Goal: Transaction & Acquisition: Book appointment/travel/reservation

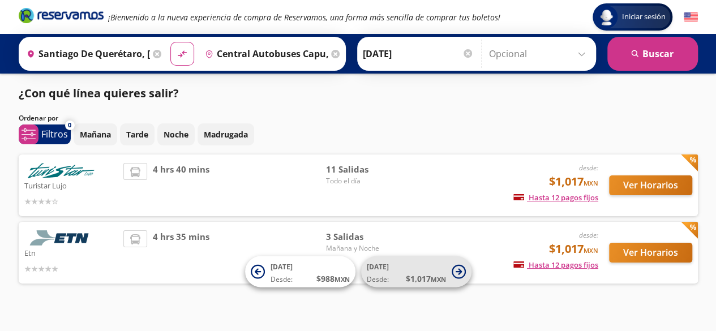
click at [390, 280] on span "Desde: $ 1,017 MXN" at bounding box center [406, 279] width 79 height 12
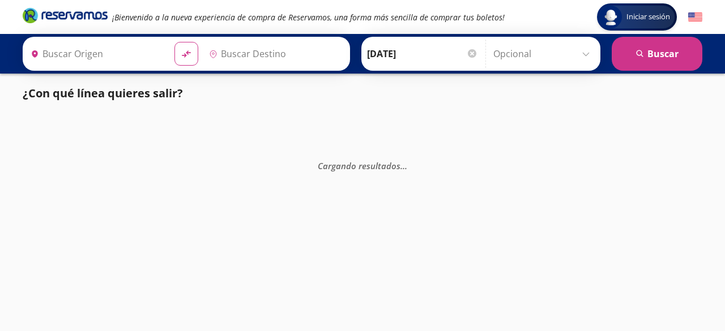
type input "Santiago de Querétaro, [GEOGRAPHIC_DATA]"
type input "Central Autobuses Capu, [GEOGRAPHIC_DATA]"
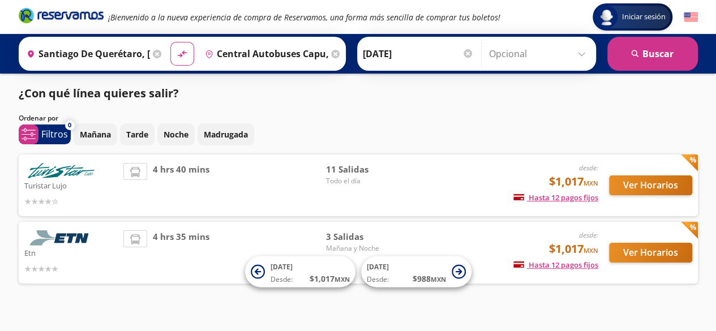
scroll to position [16, 0]
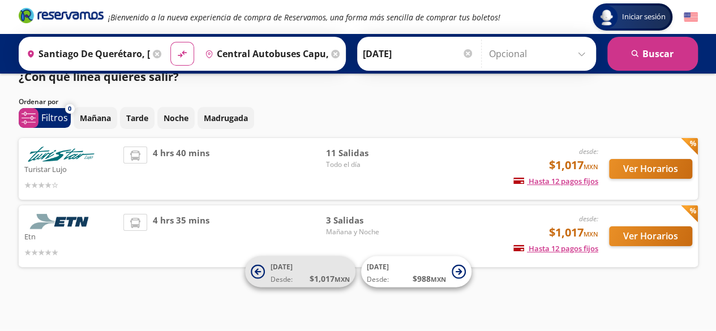
click at [302, 276] on span "Desde: $ 1,017 MXN" at bounding box center [310, 279] width 79 height 12
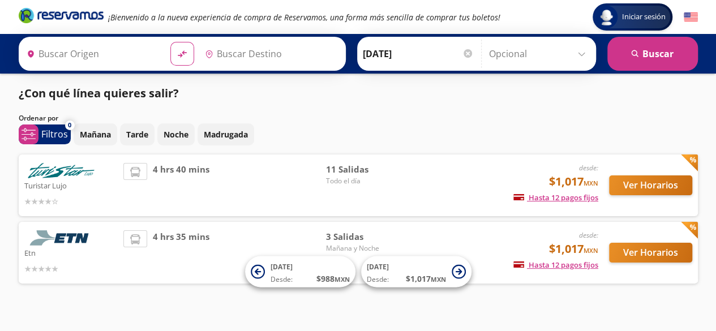
type input "Santiago de Querétaro, [GEOGRAPHIC_DATA]"
type input "Central Autobuses Capu, [GEOGRAPHIC_DATA]"
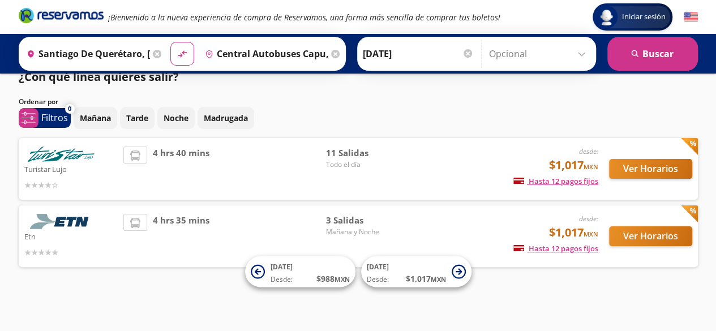
click at [409, 222] on div "Etn desde: $1,017 MXN Hasta 12 pagos fijos Pagos fijos en compras mayores a $30…" at bounding box center [358, 236] width 668 height 45
click at [656, 240] on button "Ver Horarios" at bounding box center [650, 236] width 83 height 20
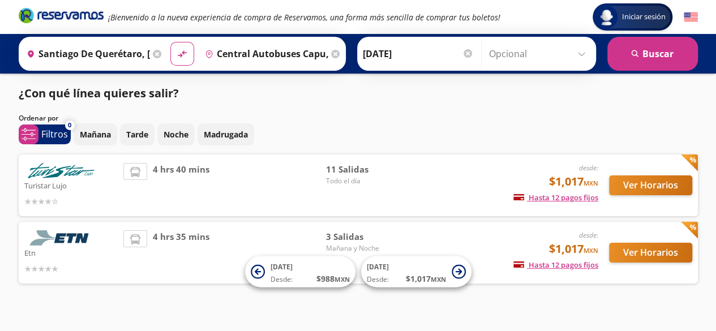
scroll to position [16, 0]
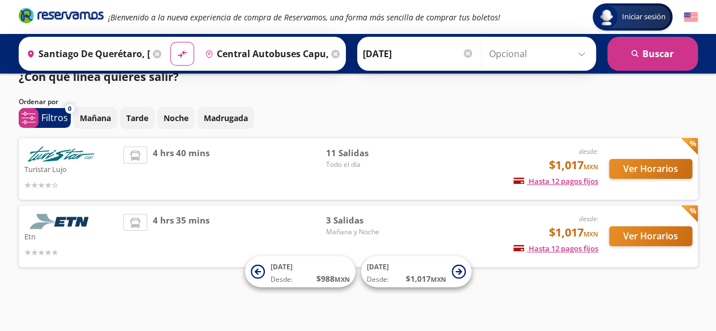
click at [459, 169] on div "desde: $1,017 MXN Hasta 12 pagos fijos Pagos fijos en compras mayores a $30 MXN…" at bounding box center [503, 169] width 187 height 45
click at [650, 170] on button "Ver Horarios" at bounding box center [650, 169] width 83 height 20
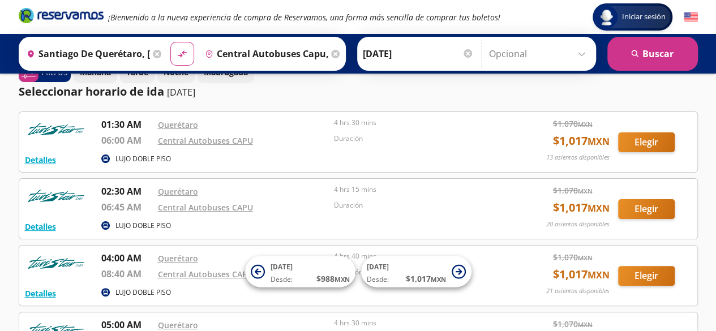
scroll to position [36, 0]
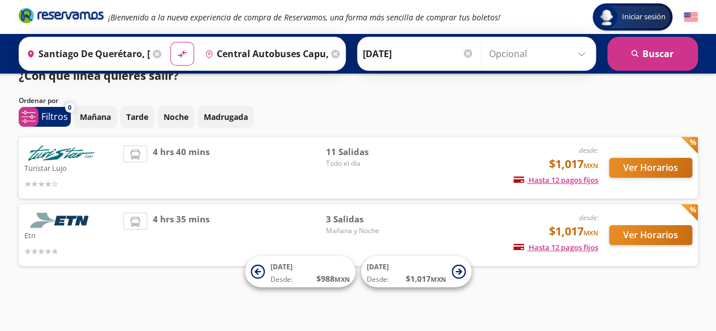
scroll to position [16, 0]
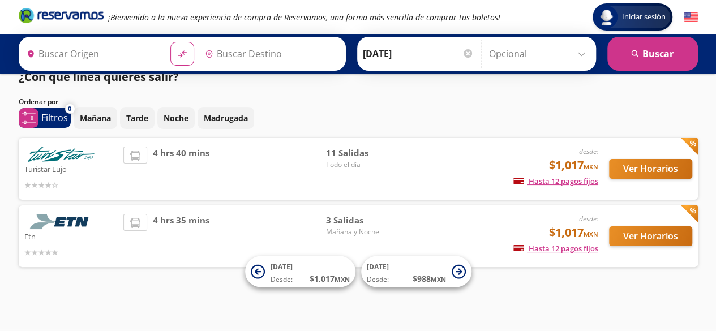
type input "Santiago de Querétaro, [GEOGRAPHIC_DATA]"
type input "Central Autobuses Capu, [GEOGRAPHIC_DATA]"
